Goal: Transaction & Acquisition: Obtain resource

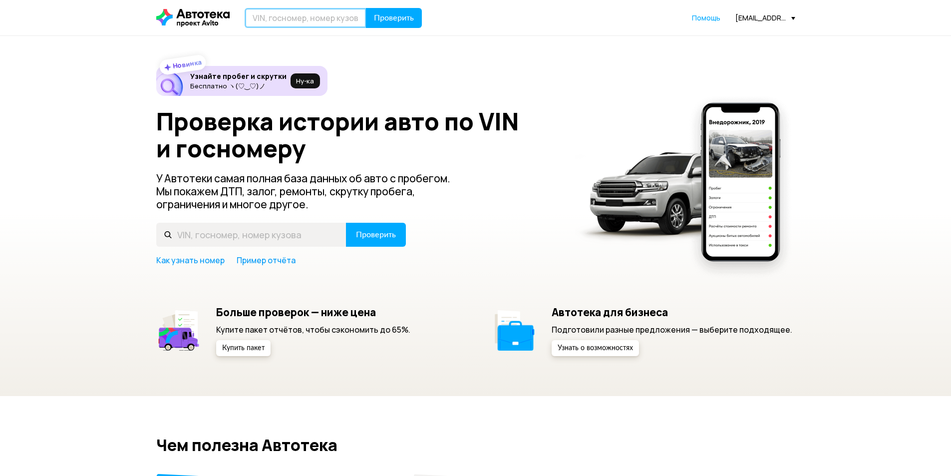
click at [261, 11] on input "text" at bounding box center [306, 18] width 122 height 20
type input "R"
type input "К636ЕО136"
click at [403, 12] on button "Проверить" at bounding box center [394, 18] width 56 height 20
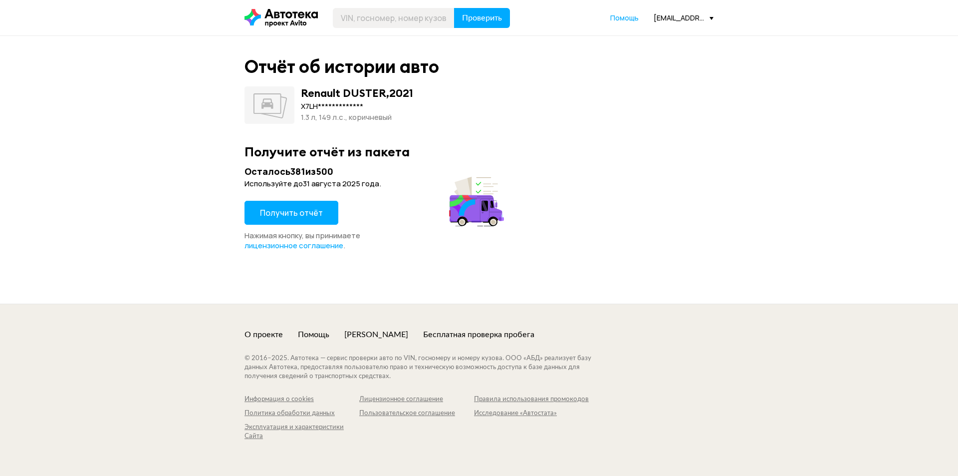
click at [313, 218] on span "Получить отчёт" at bounding box center [291, 212] width 63 height 11
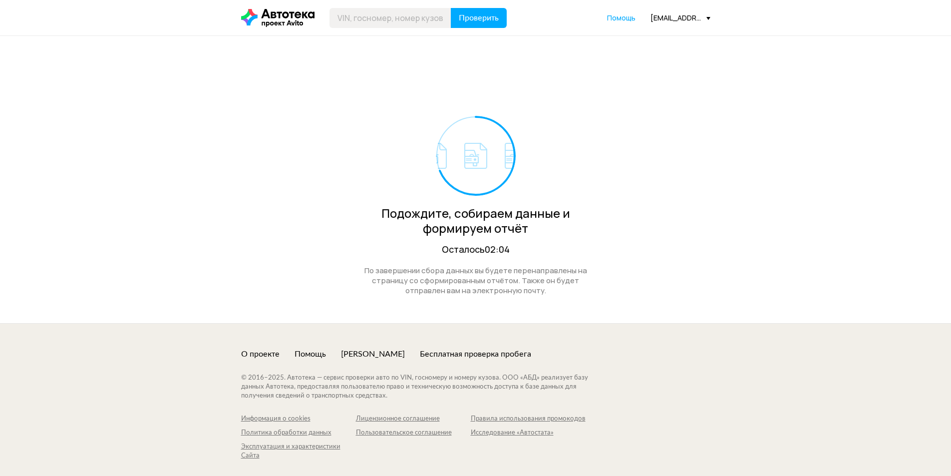
click at [675, 21] on div "[EMAIL_ADDRESS][DOMAIN_NAME]" at bounding box center [680, 17] width 60 height 9
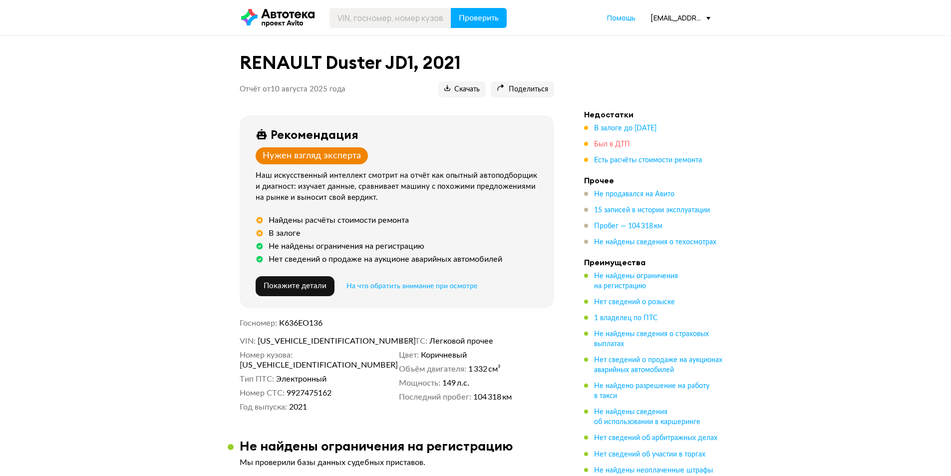
click at [605, 143] on span "Был в ДТП" at bounding box center [612, 144] width 36 height 7
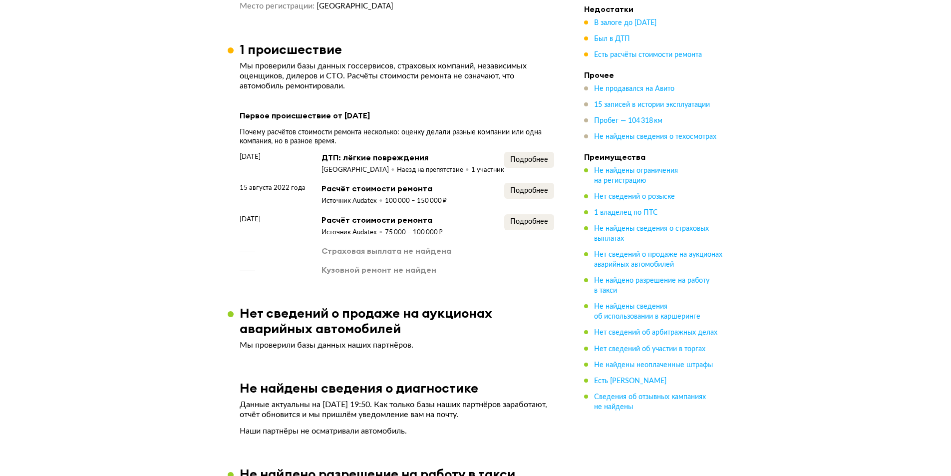
scroll to position [816, 0]
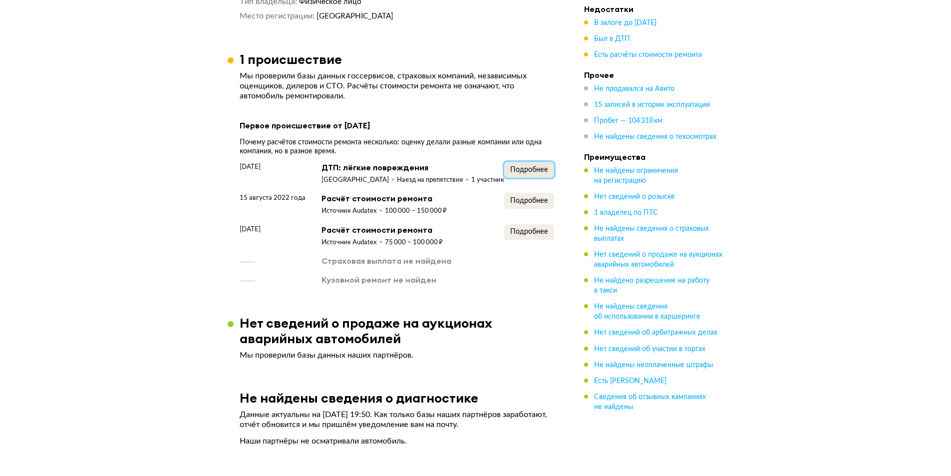
click at [529, 166] on span "Подробнее" at bounding box center [529, 169] width 38 height 7
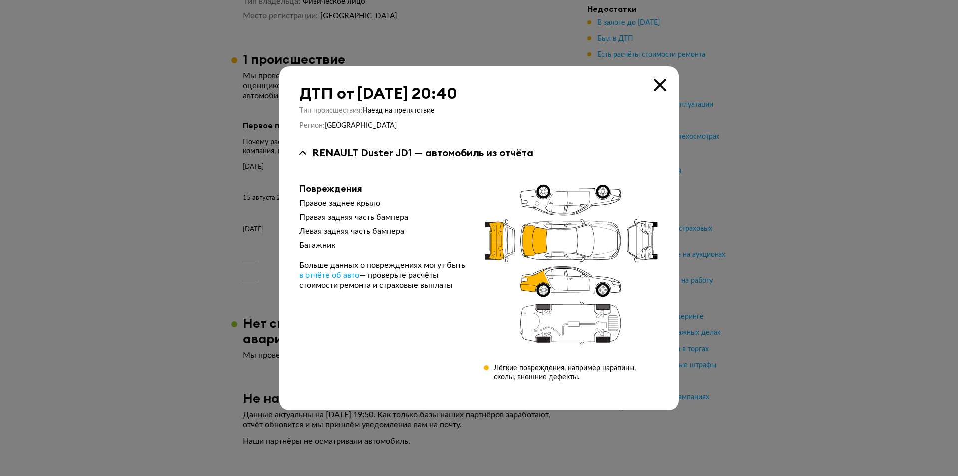
click at [663, 86] on icon at bounding box center [660, 85] width 12 height 12
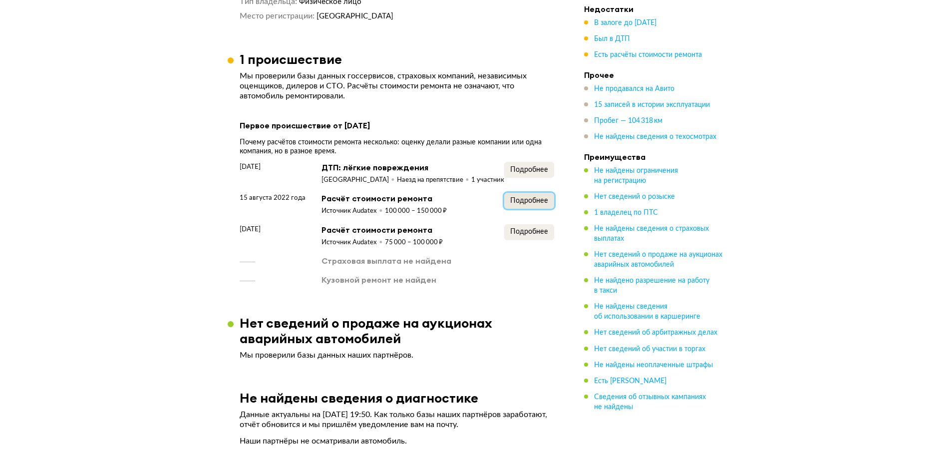
click at [525, 197] on span "Подробнее" at bounding box center [529, 200] width 38 height 7
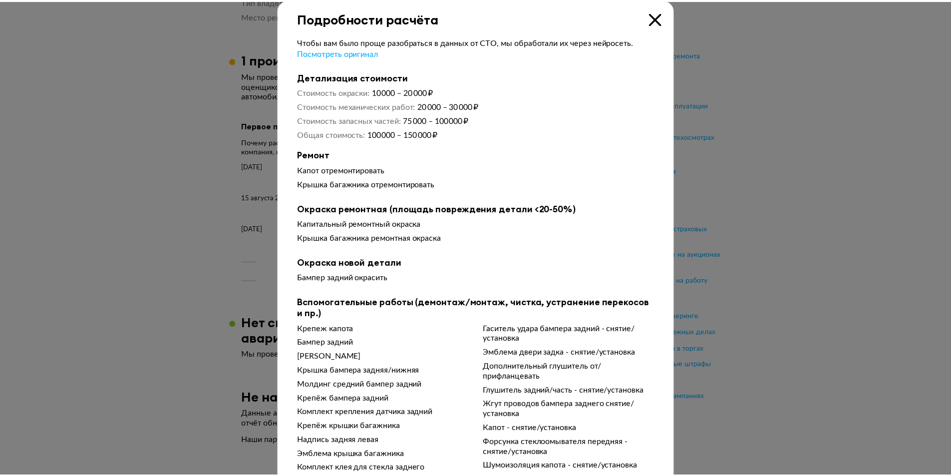
scroll to position [0, 0]
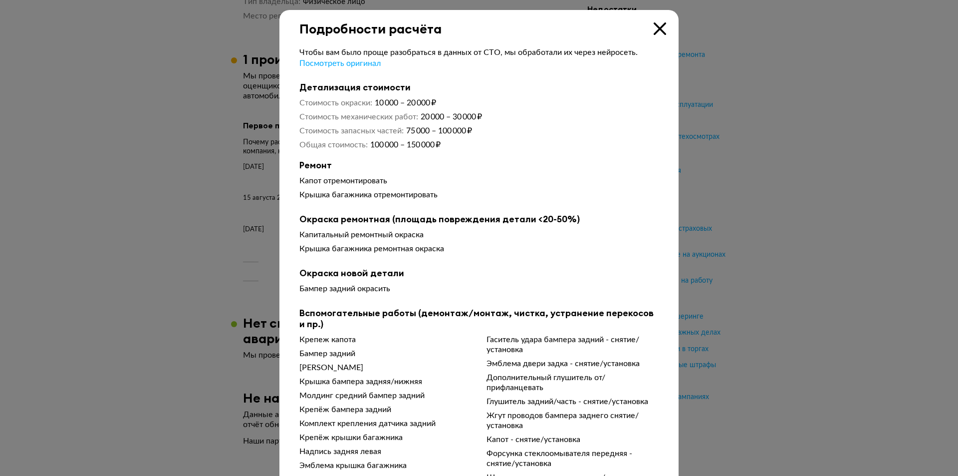
click at [655, 26] on icon at bounding box center [660, 28] width 12 height 12
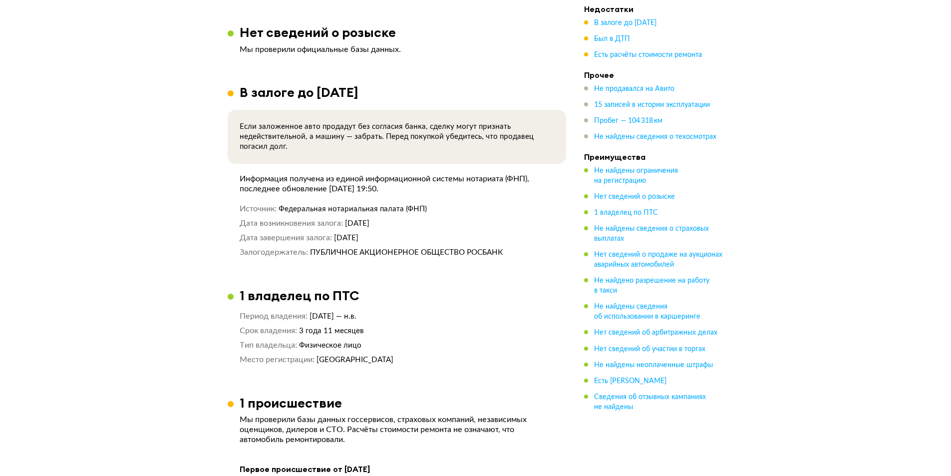
scroll to position [467, 0]
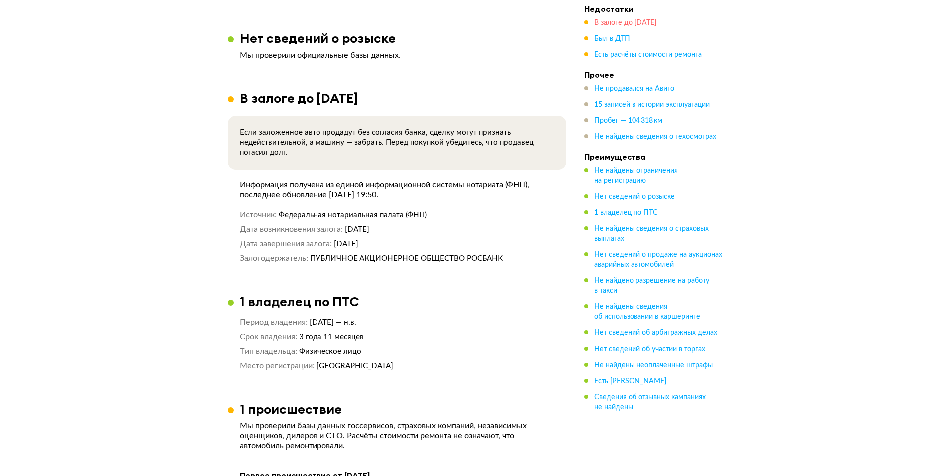
click at [617, 23] on span "В залоге до [DATE]" at bounding box center [625, 22] width 62 height 7
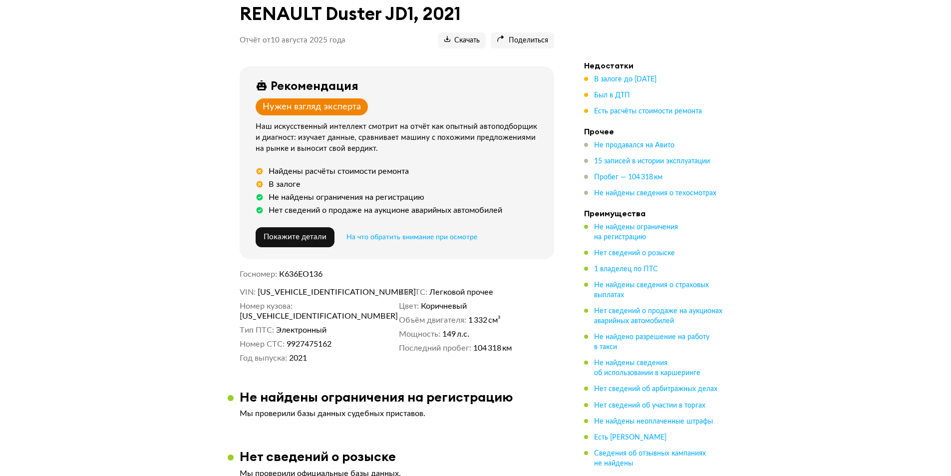
scroll to position [40, 0]
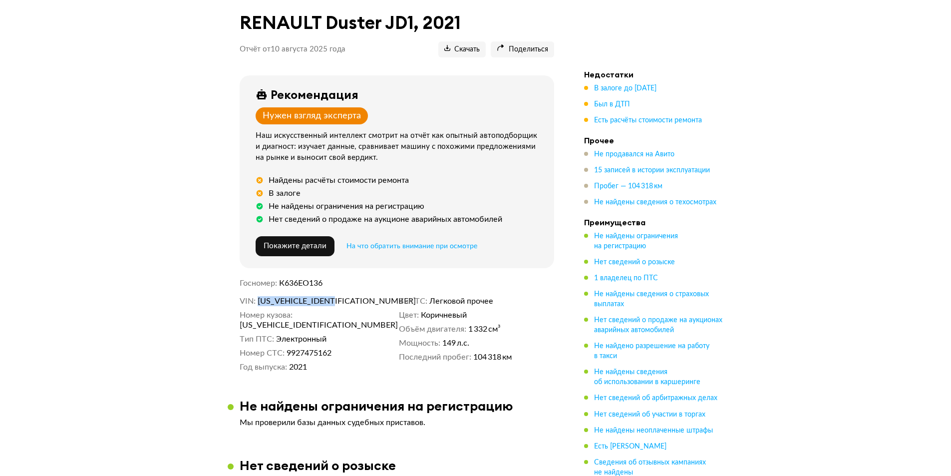
drag, startPoint x: 336, startPoint y: 305, endPoint x: 258, endPoint y: 299, distance: 78.6
click at [258, 299] on dd "[US_VEHICLE_IDENTIFICATION_NUMBER]" at bounding box center [326, 301] width 137 height 10
copy span "[US_VEHICLE_IDENTIFICATION_NUMBER]"
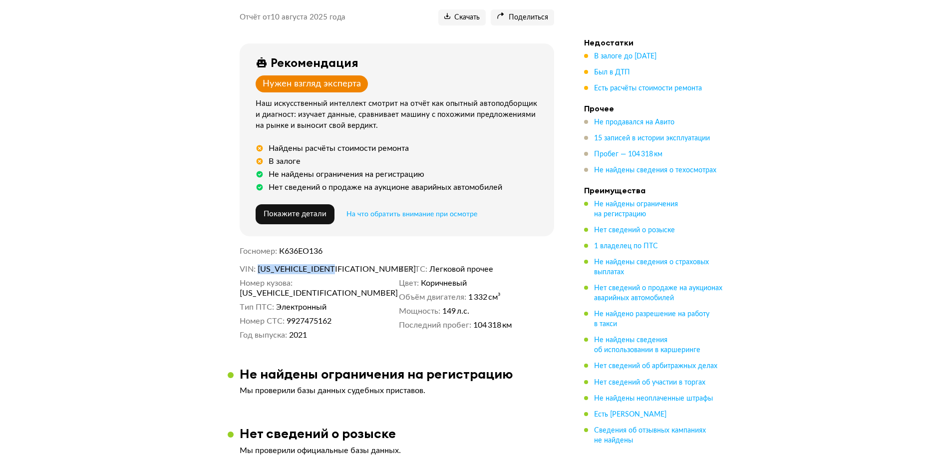
scroll to position [0, 0]
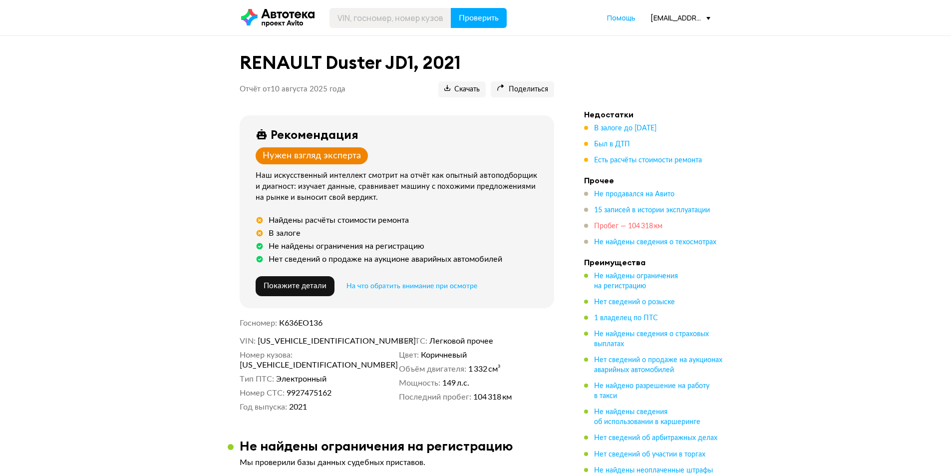
click at [609, 225] on span "Пробег — 104 318 км" at bounding box center [628, 226] width 68 height 7
